Goal: Task Accomplishment & Management: Use online tool/utility

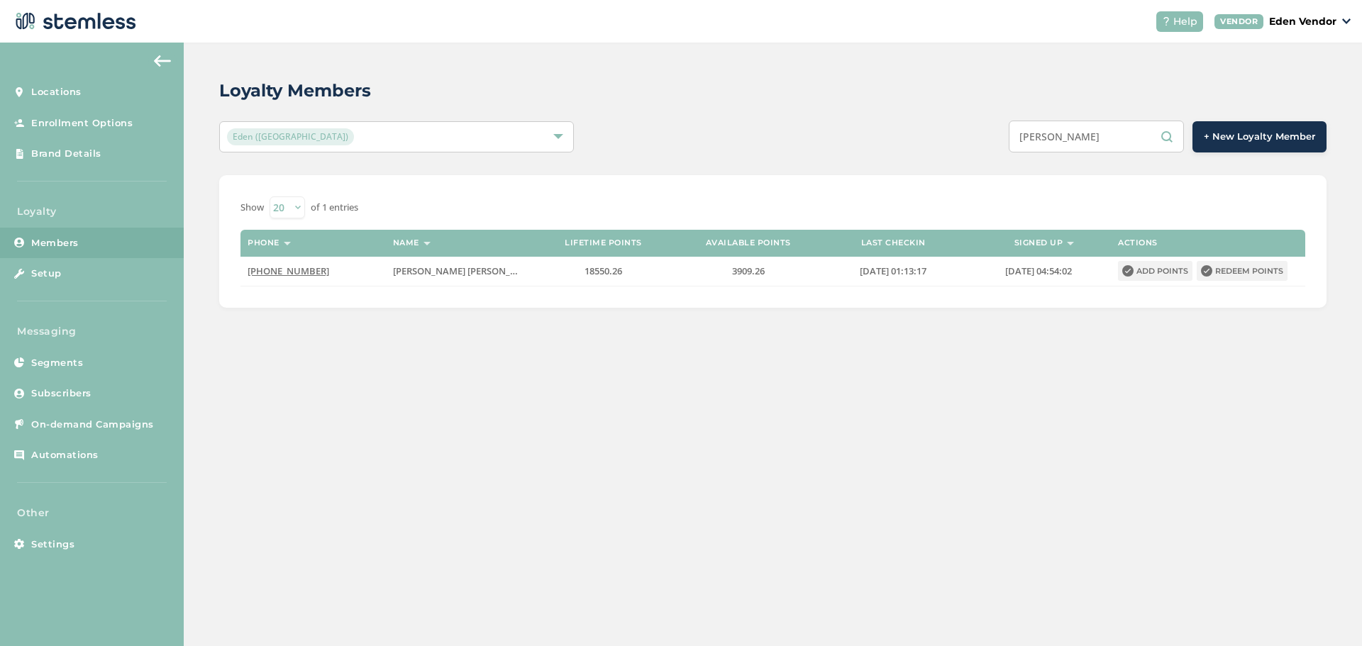
drag, startPoint x: 1114, startPoint y: 135, endPoint x: 885, endPoint y: 108, distance: 230.0
click at [885, 108] on div "Loyalty Members Eden (Okmulgee) [PERSON_NAME] + New Loyalty Member Show 20 50 1…" at bounding box center [773, 193] width 1178 height 301
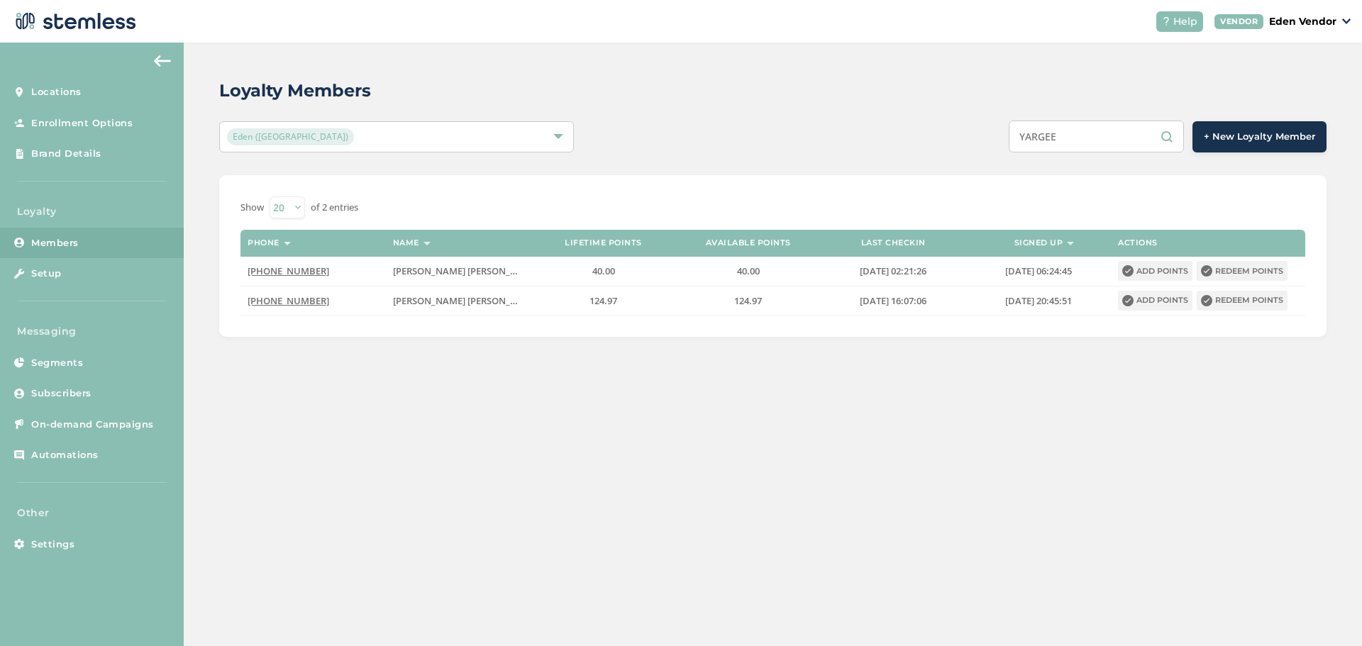
drag, startPoint x: 1082, startPoint y: 133, endPoint x: 1007, endPoint y: 126, distance: 76.2
click at [1007, 126] on div "YARGEE + New Loyalty Member" at bounding box center [1004, 137] width 646 height 32
paste input "[PERSON_NAME] [PERSON_NAME]"
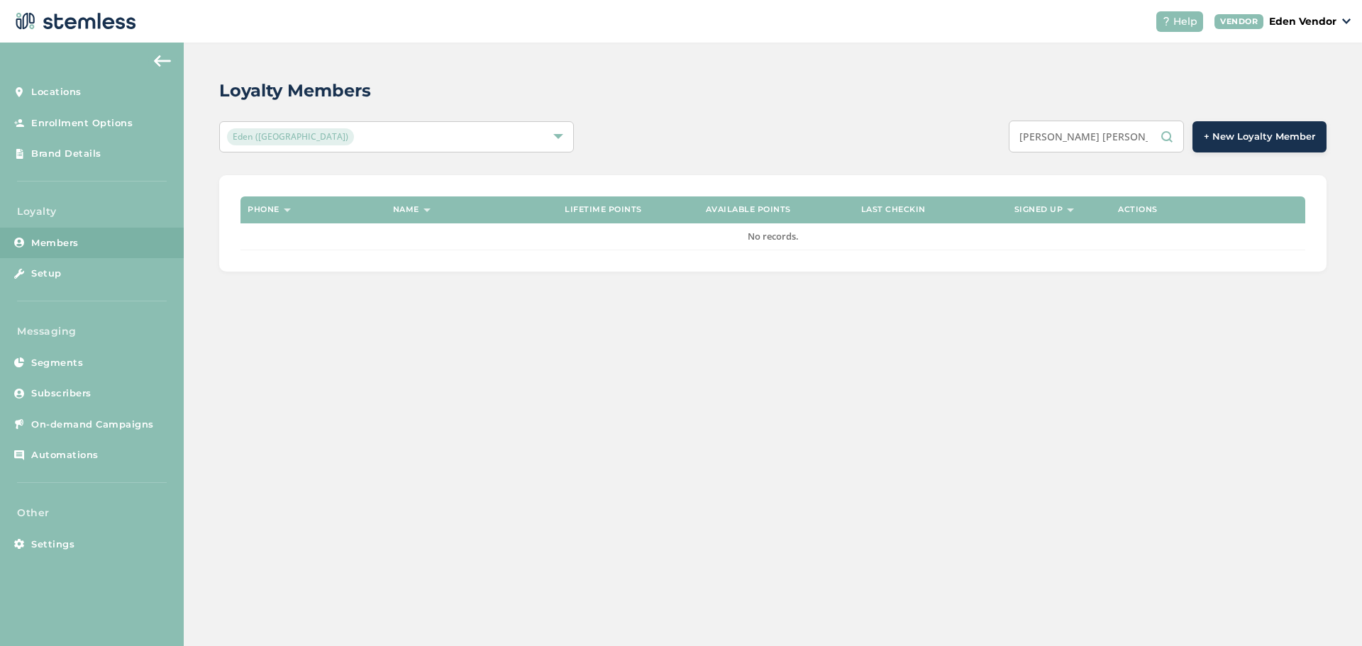
click at [1095, 140] on input "[PERSON_NAME] [PERSON_NAME]" at bounding box center [1096, 137] width 175 height 32
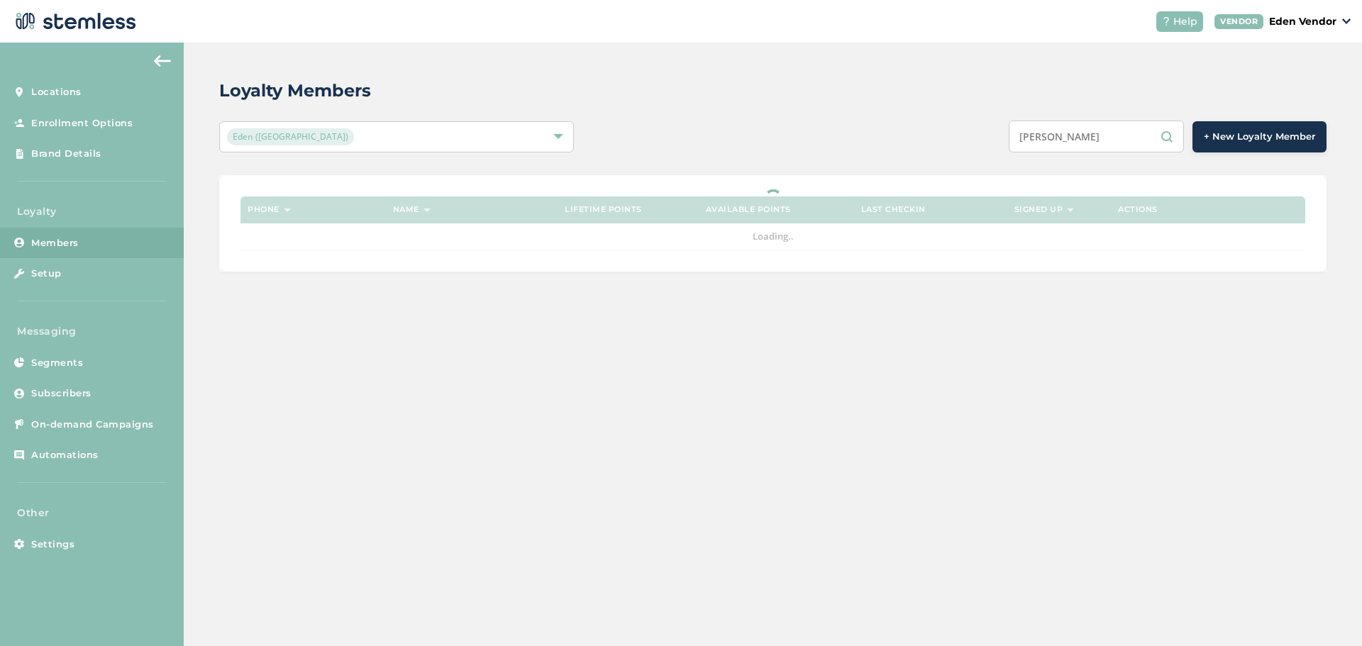
click at [1101, 135] on input "[PERSON_NAME]" at bounding box center [1096, 137] width 175 height 32
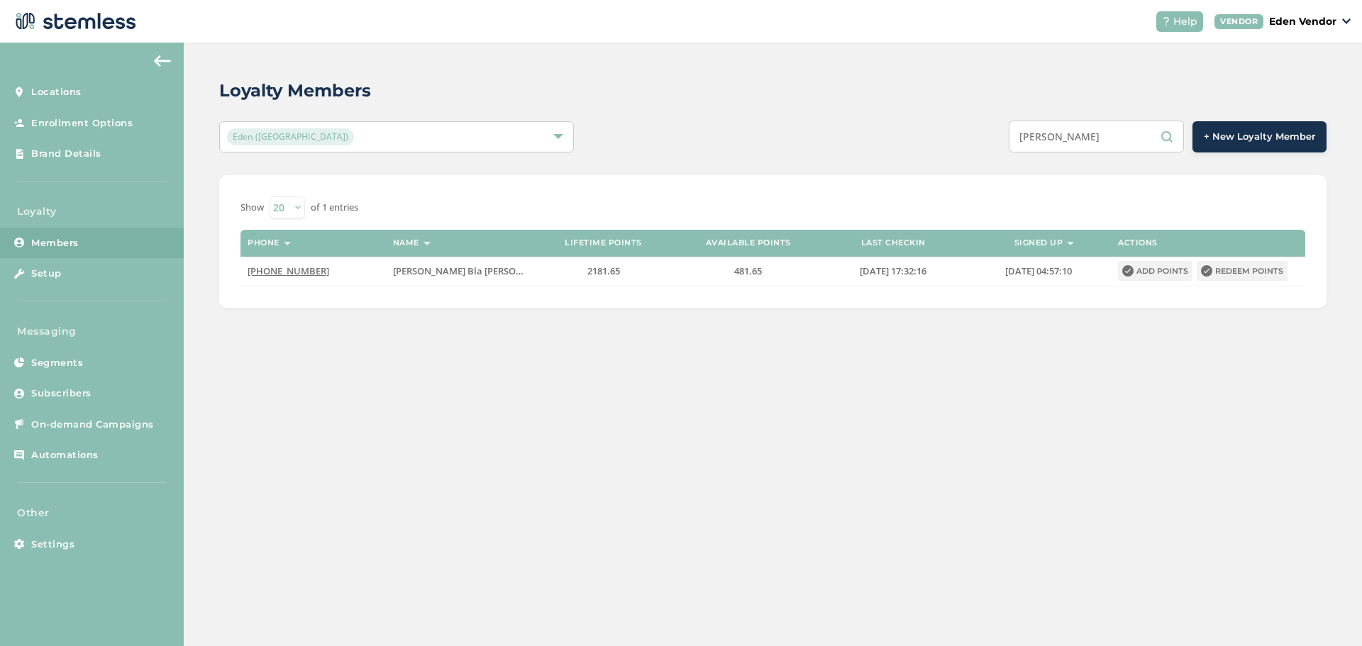
type input "[PERSON_NAME]"
click at [1229, 271] on button "Redeem points" at bounding box center [1242, 271] width 91 height 20
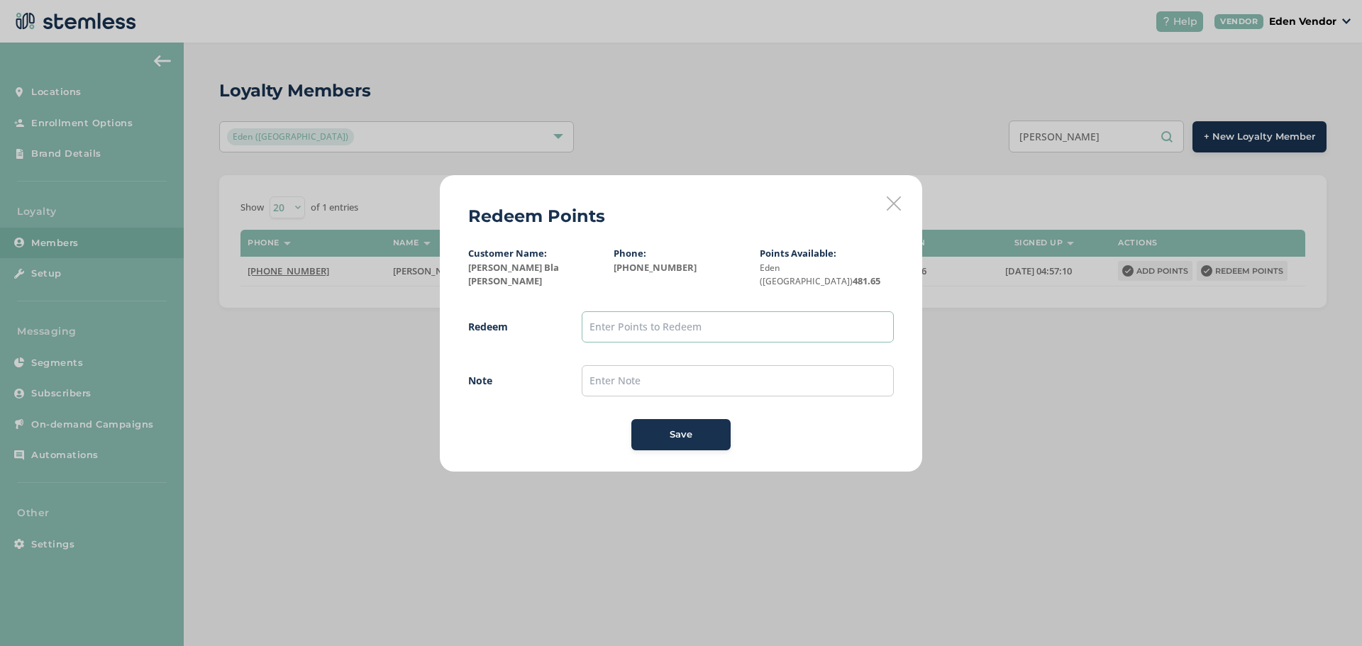
click at [830, 318] on input "text" at bounding box center [738, 326] width 312 height 31
type input "400"
click at [664, 439] on button "Save" at bounding box center [680, 434] width 99 height 31
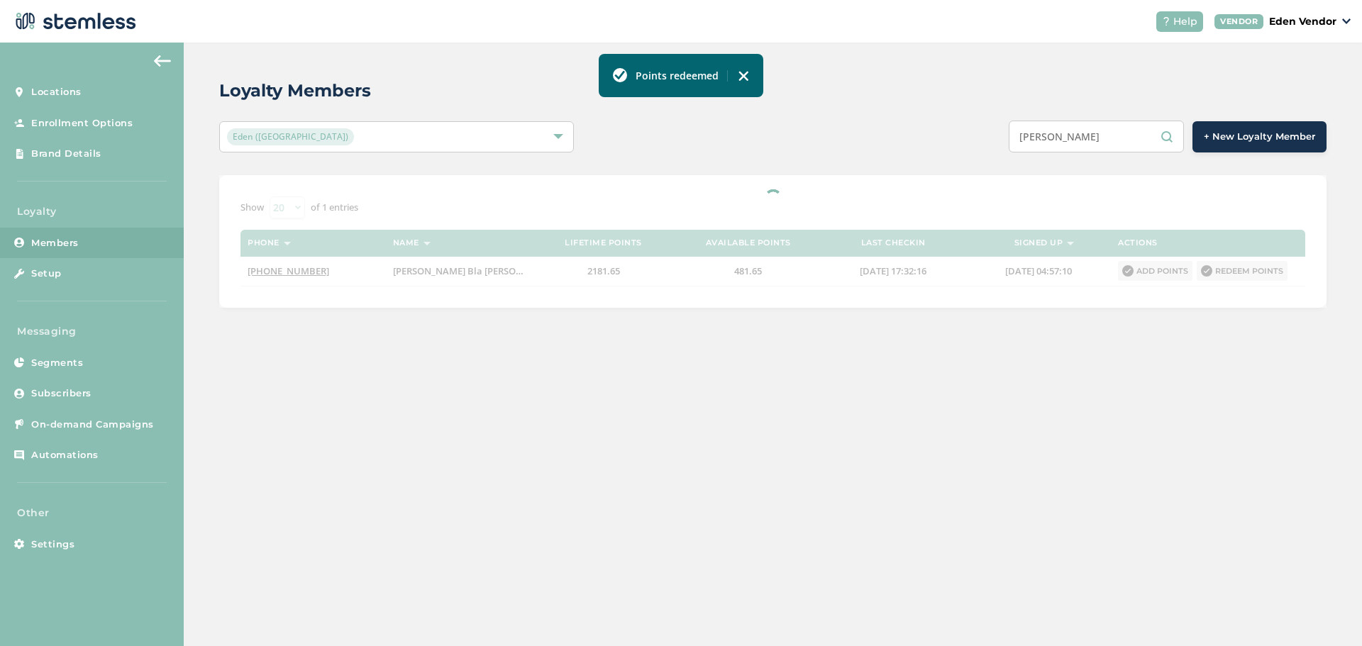
click at [739, 74] on img at bounding box center [743, 75] width 11 height 11
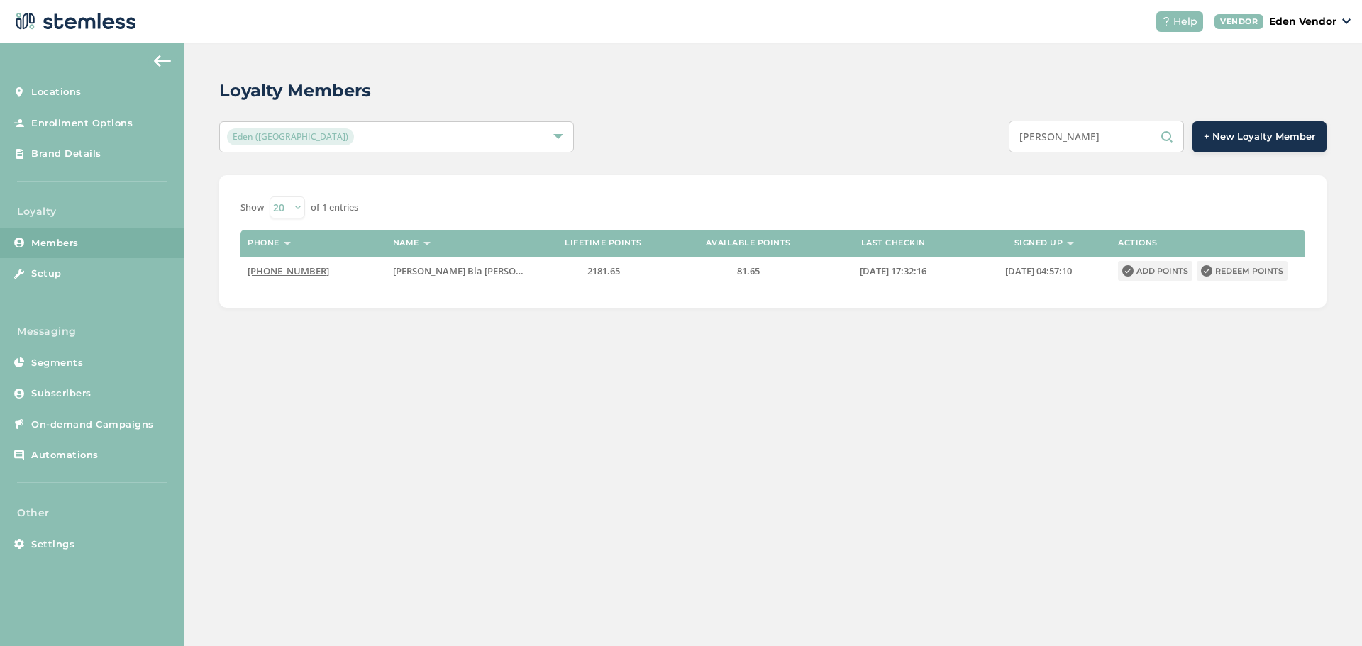
click at [772, 64] on div "Loyalty Members Eden (Okmulgee) [PERSON_NAME] + New Loyalty Member Show 20 50 1…" at bounding box center [773, 193] width 1178 height 301
